Goal: Transaction & Acquisition: Purchase product/service

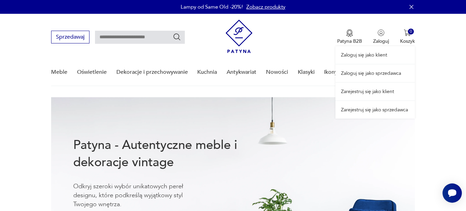
click at [391, 73] on link "Zaloguj się jako sprzedawca" at bounding box center [374, 74] width 79 height 18
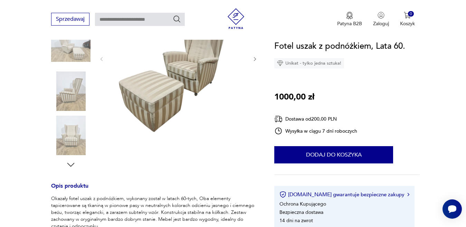
scroll to position [154, 0]
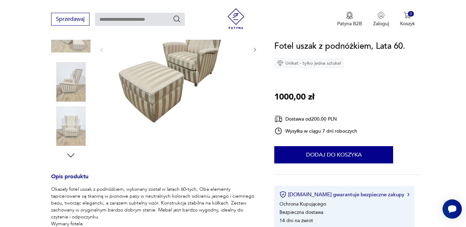
click at [153, 101] on img at bounding box center [178, 49] width 133 height 178
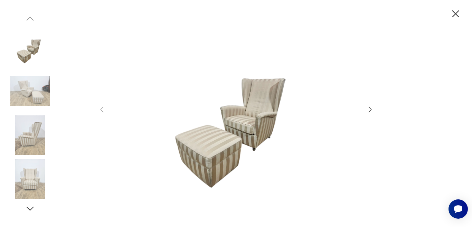
click at [207, 177] on img at bounding box center [236, 113] width 246 height 182
click at [212, 173] on img at bounding box center [236, 113] width 246 height 182
click at [216, 170] on img at bounding box center [236, 113] width 246 height 182
click at [217, 169] on img at bounding box center [236, 113] width 246 height 182
click at [238, 160] on img at bounding box center [236, 113] width 246 height 182
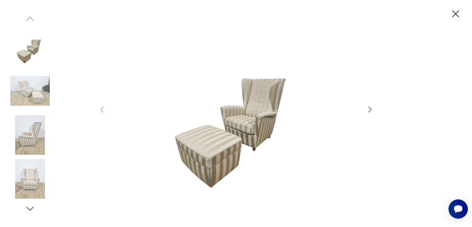
click at [274, 152] on img at bounding box center [236, 113] width 246 height 182
drag, startPoint x: 455, startPoint y: 13, endPoint x: 449, endPoint y: 43, distance: 30.3
click at [455, 13] on icon "button" at bounding box center [455, 13] width 7 height 7
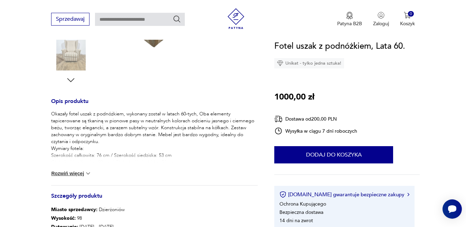
scroll to position [257, 0]
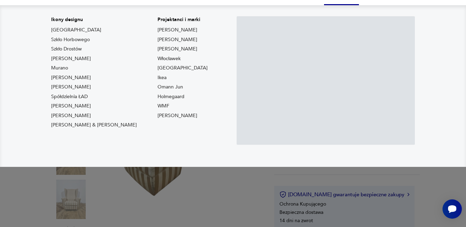
scroll to position [35, 0]
